Goal: Task Accomplishment & Management: Manage account settings

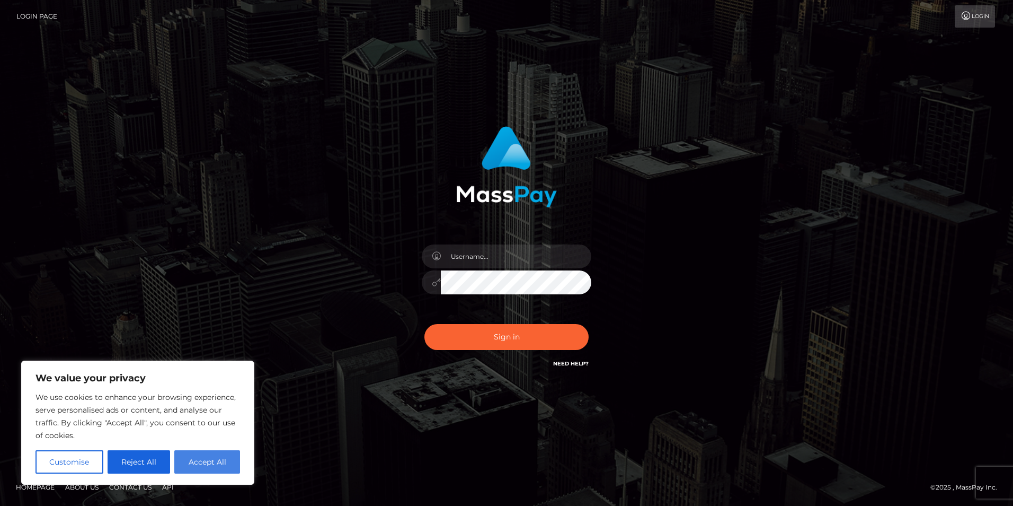
click at [214, 464] on button "Accept All" at bounding box center [207, 461] width 66 height 23
checkbox input "true"
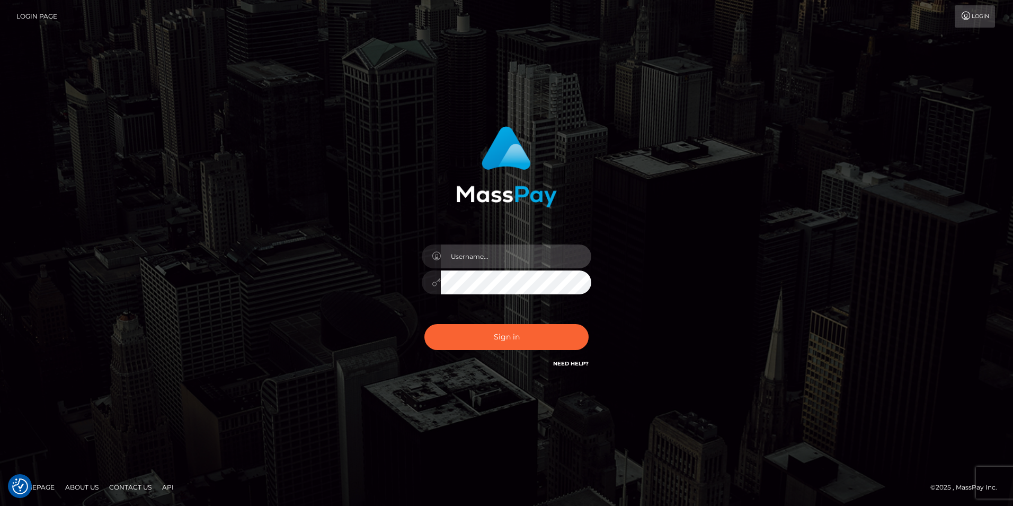
click at [488, 257] on input "text" at bounding box center [516, 256] width 151 height 24
type input "[EMAIL_ADDRESS][DOMAIN_NAME]"
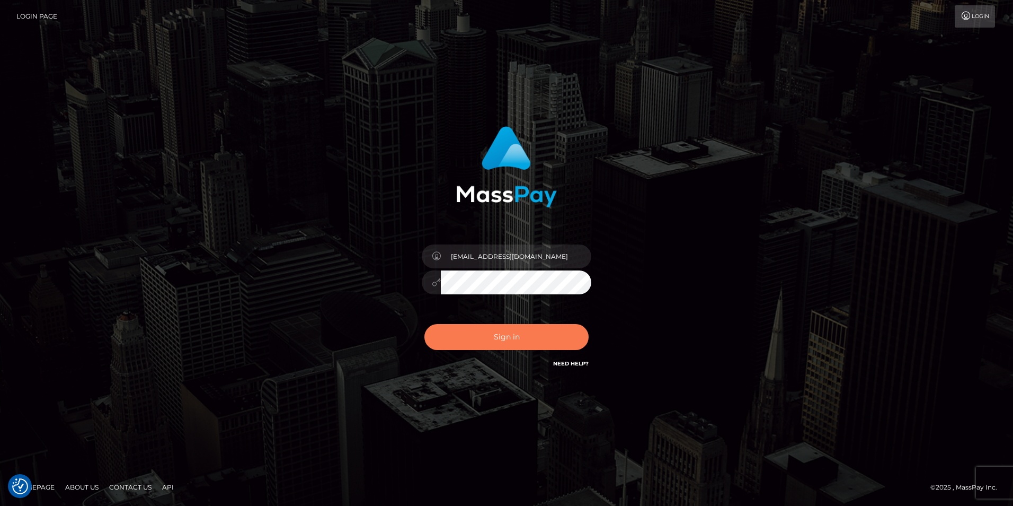
click at [515, 333] on button "Sign in" at bounding box center [507, 337] width 164 height 26
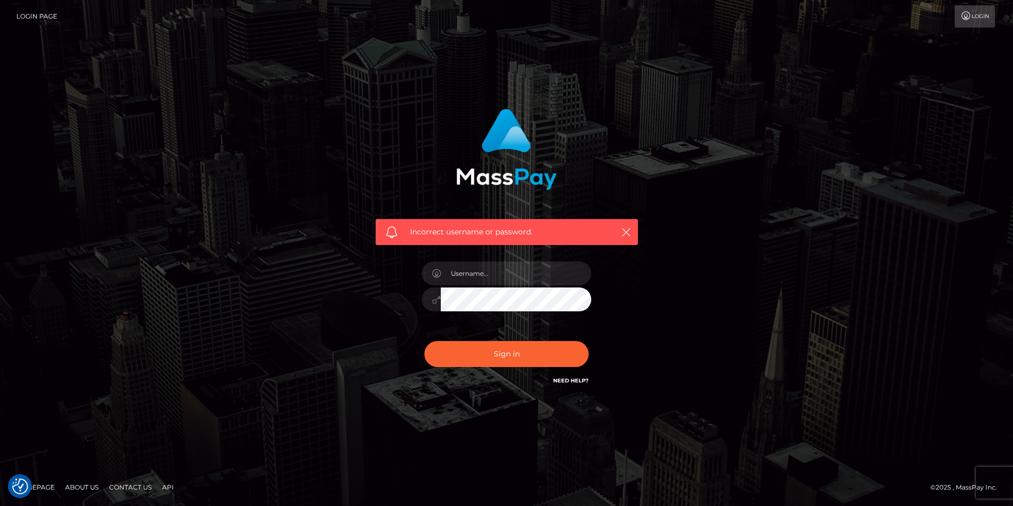
click at [976, 15] on link "Login" at bounding box center [975, 16] width 40 height 22
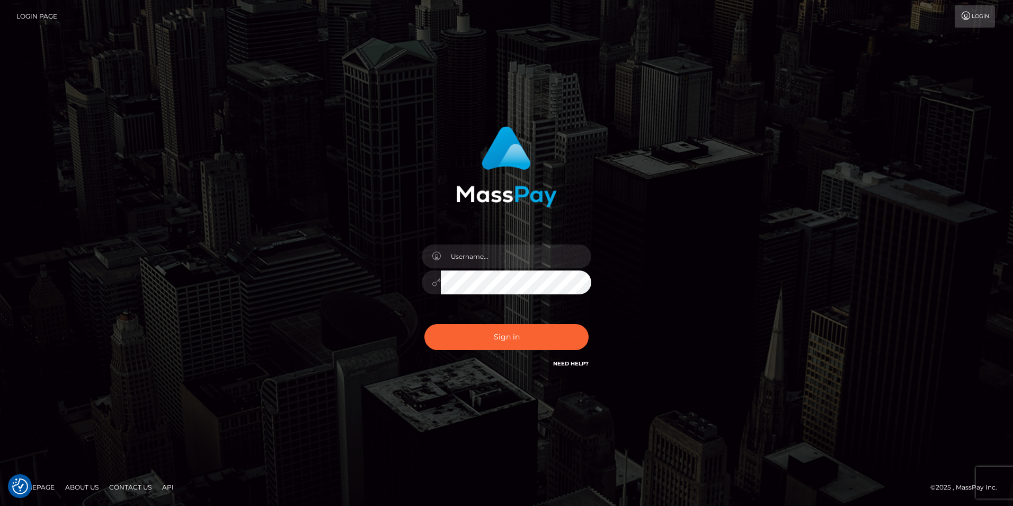
click at [42, 19] on link "Login Page" at bounding box center [36, 16] width 41 height 22
